Goal: Transaction & Acquisition: Purchase product/service

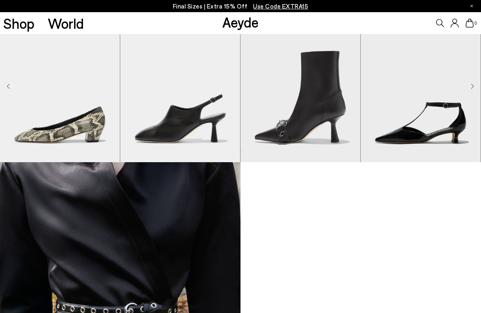
scroll to position [603, 0]
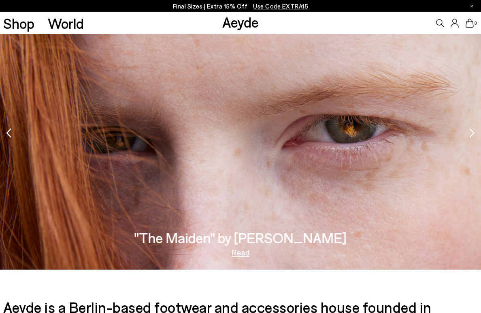
scroll to position [1024, 0]
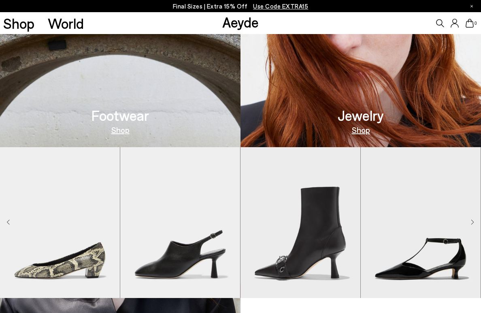
scroll to position [466, 0]
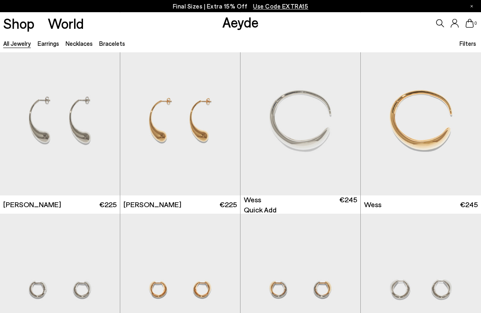
scroll to position [177, 0]
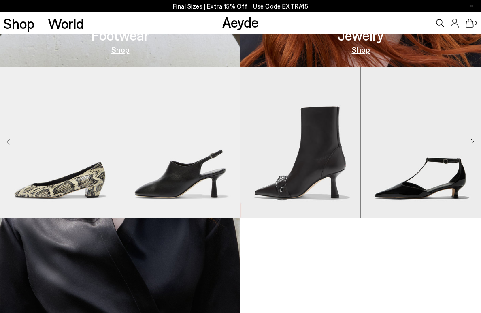
scroll to position [555, 0]
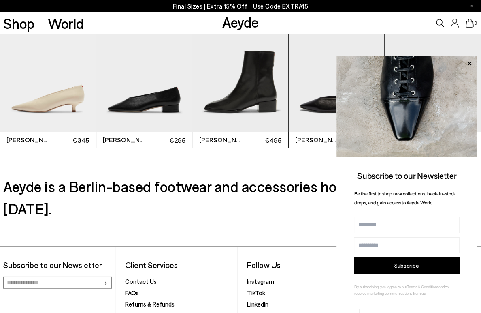
scroll to position [1615, 0]
